Goal: Task Accomplishment & Management: Manage account settings

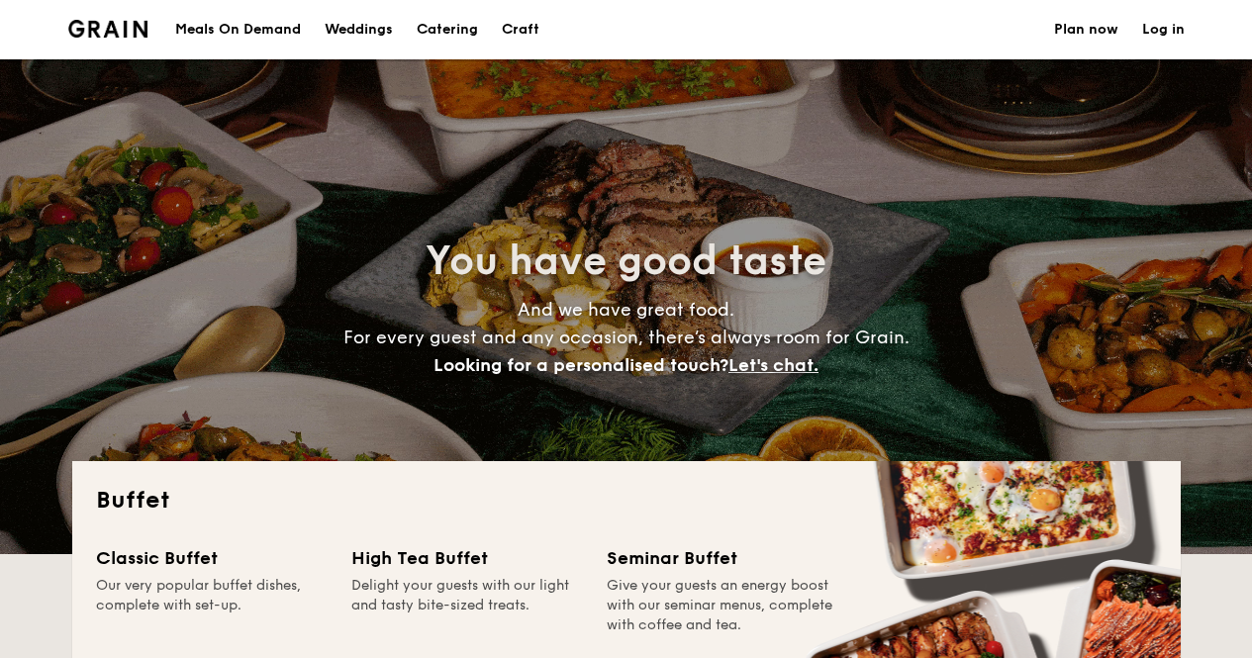
select select
click at [1146, 20] on link "Log in" at bounding box center [1163, 29] width 43 height 59
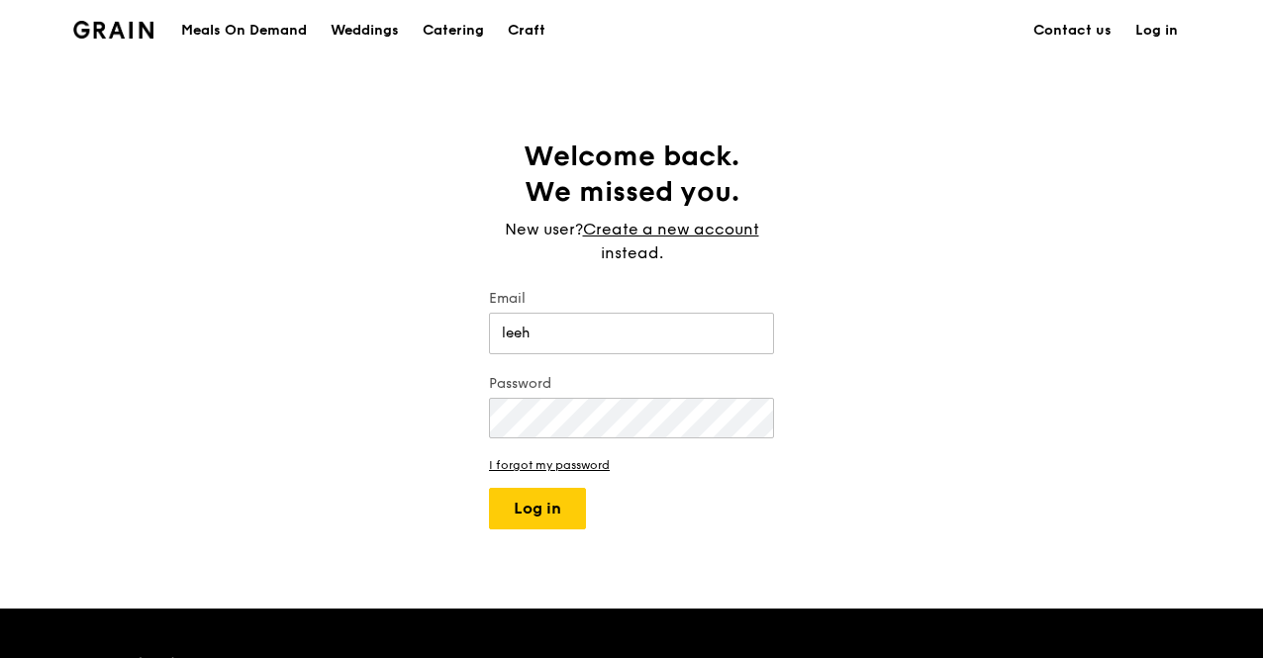
type input "[EMAIL_ADDRESS][DOMAIN_NAME]"
click at [489, 488] on button "Log in" at bounding box center [537, 509] width 97 height 42
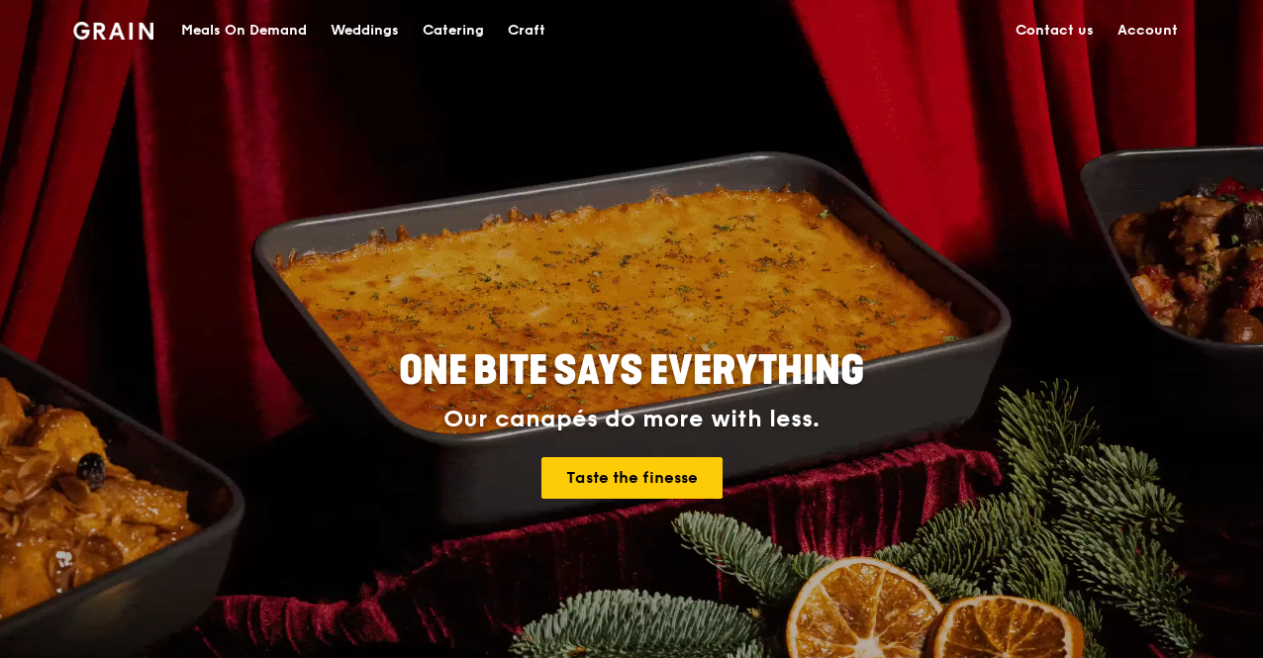
click at [1135, 16] on link "Account" at bounding box center [1148, 30] width 84 height 59
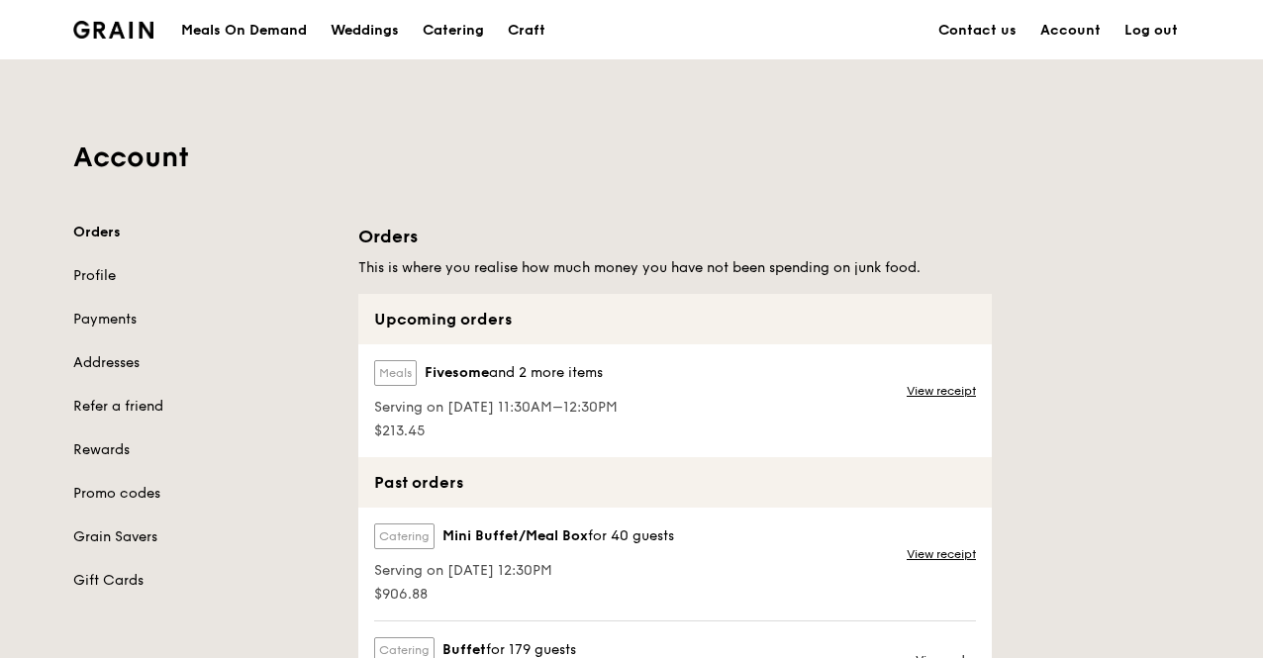
click at [481, 371] on span "Fivesome" at bounding box center [457, 373] width 64 height 20
click at [394, 362] on label "Meals" at bounding box center [395, 373] width 43 height 26
click at [960, 387] on link "View receipt" at bounding box center [941, 391] width 69 height 16
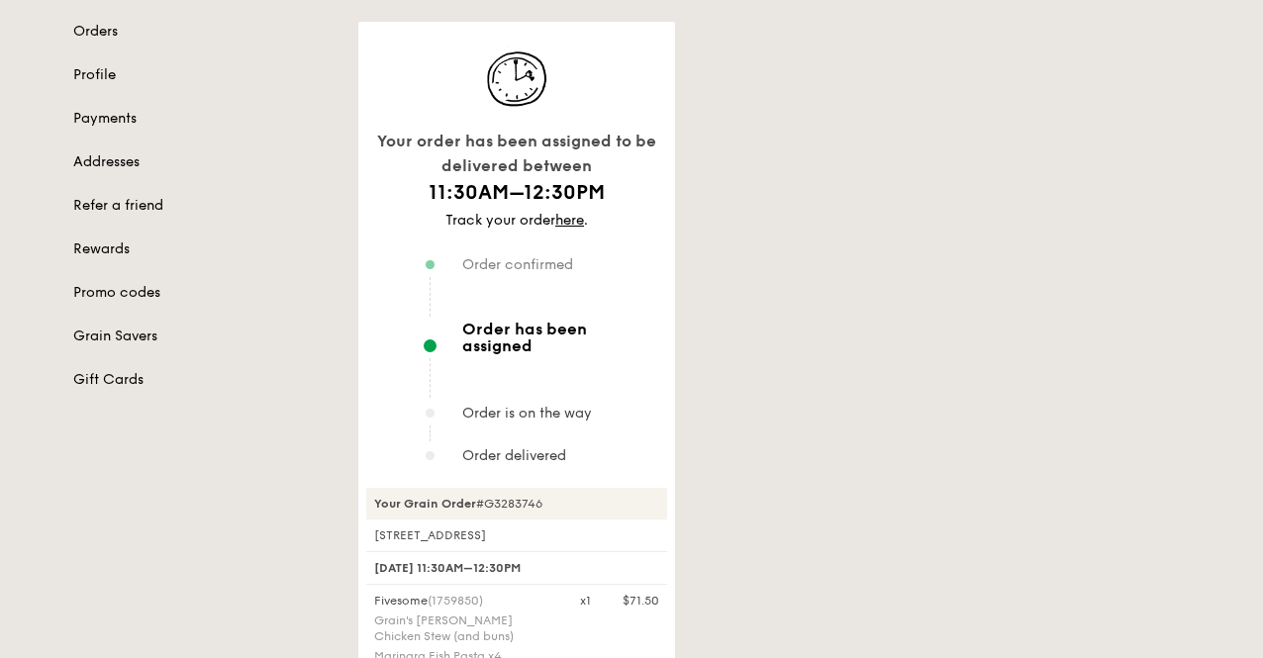
scroll to position [203, 0]
click at [570, 219] on link "here" at bounding box center [569, 218] width 29 height 17
